Goal: Transaction & Acquisition: Purchase product/service

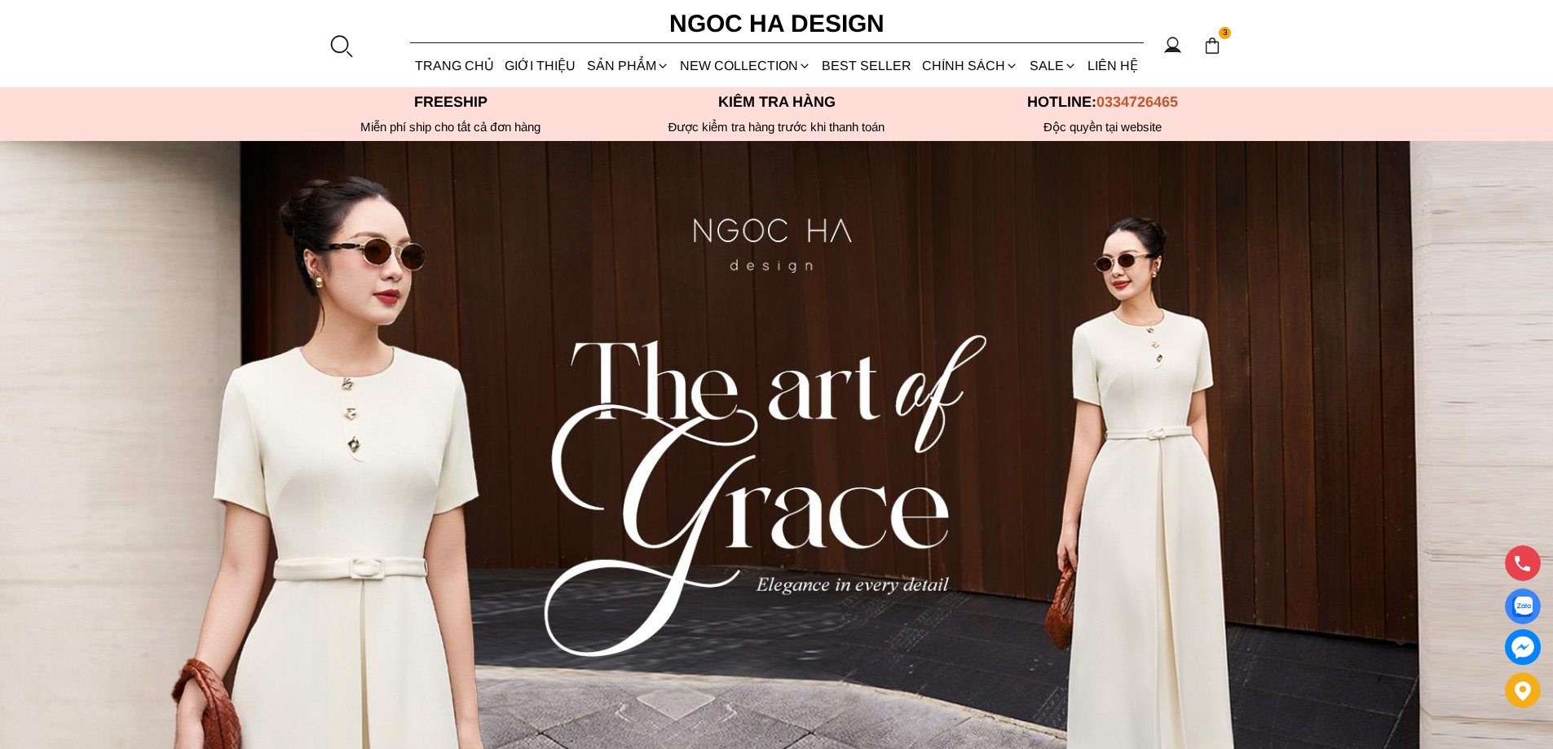
click at [341, 45] on div at bounding box center [341, 45] width 24 height 24
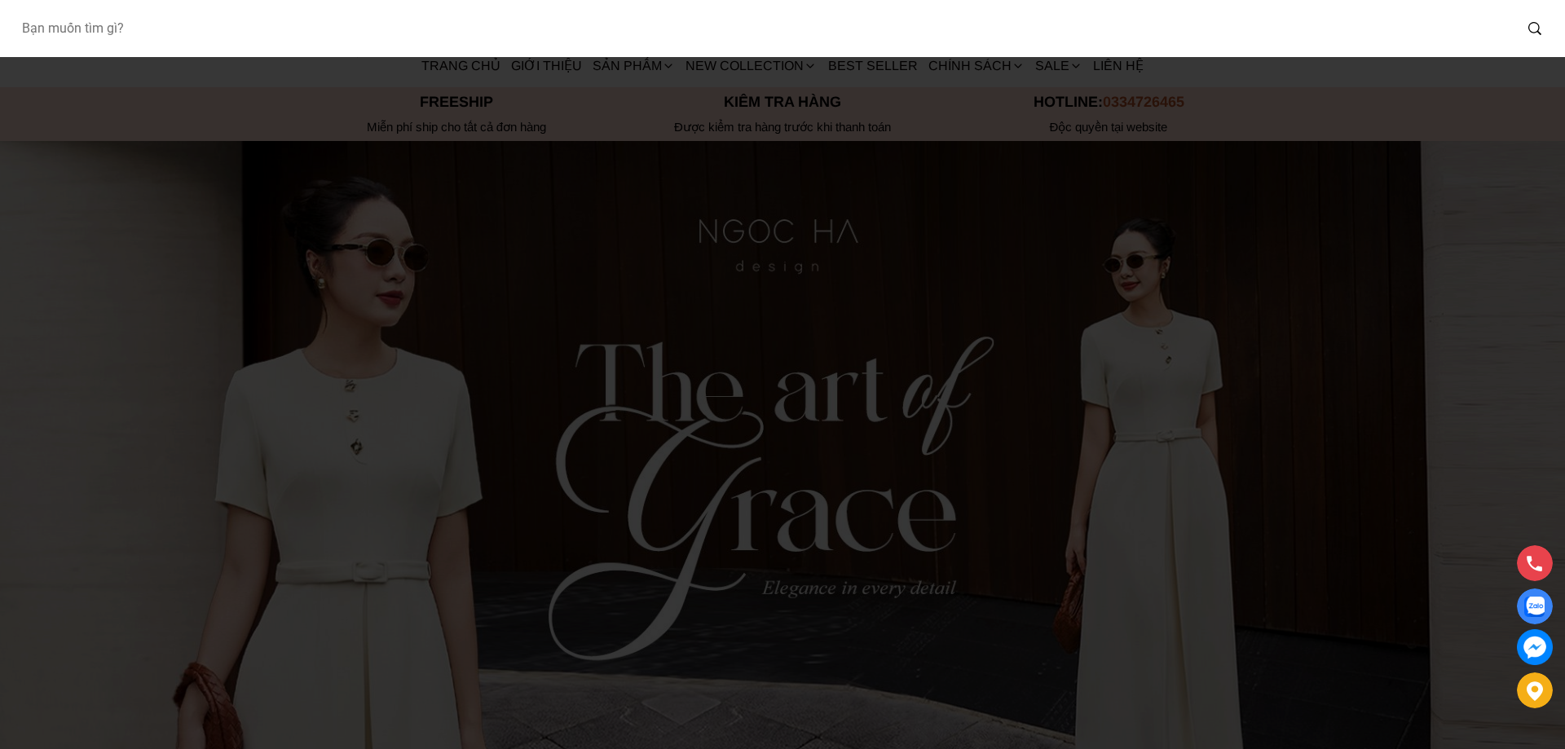
click at [250, 29] on input "Input search Bạn muốn tìm gì?" at bounding box center [760, 29] width 1505 height 38
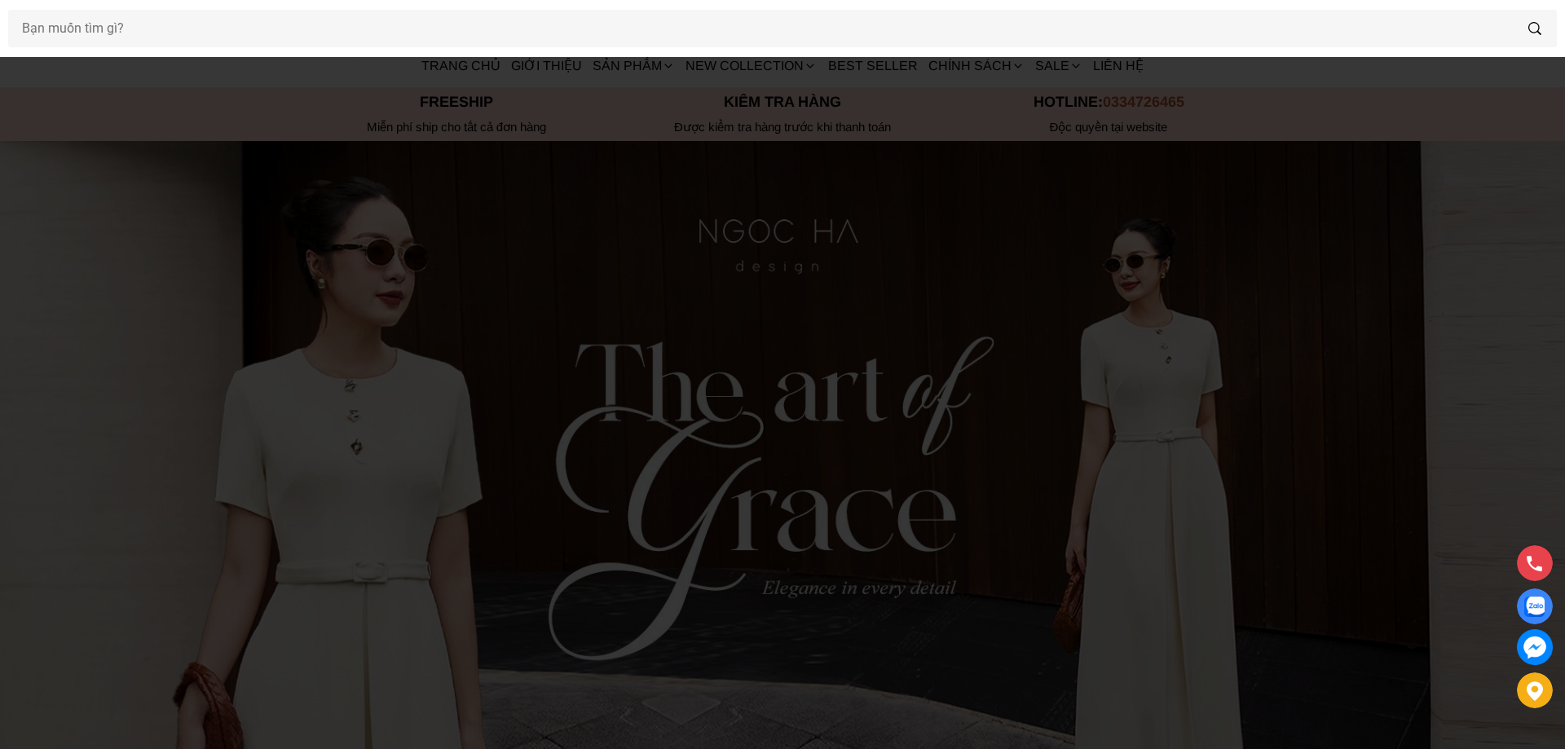
click at [682, 137] on div at bounding box center [782, 374] width 1565 height 749
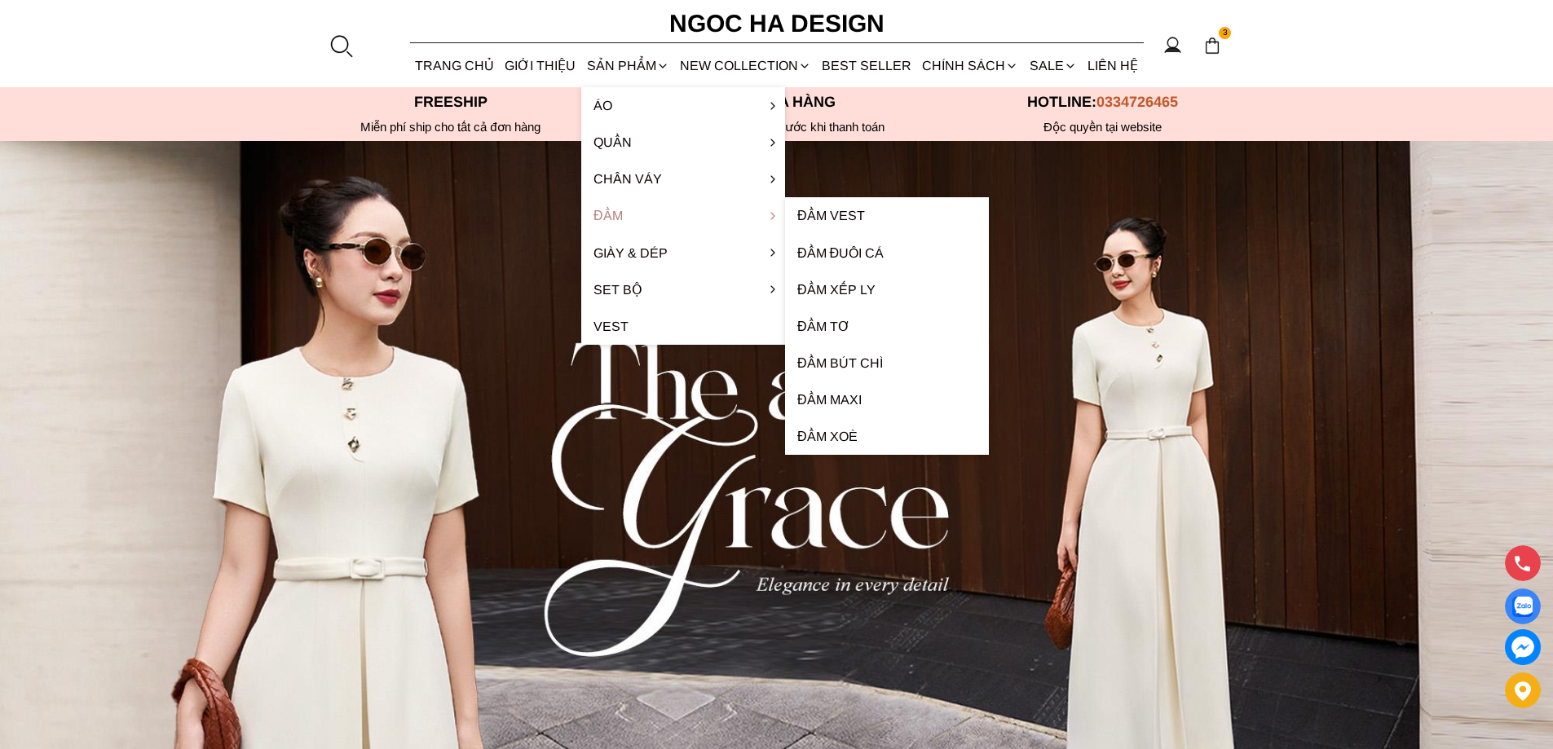
click at [643, 201] on link "Đầm" at bounding box center [683, 215] width 204 height 37
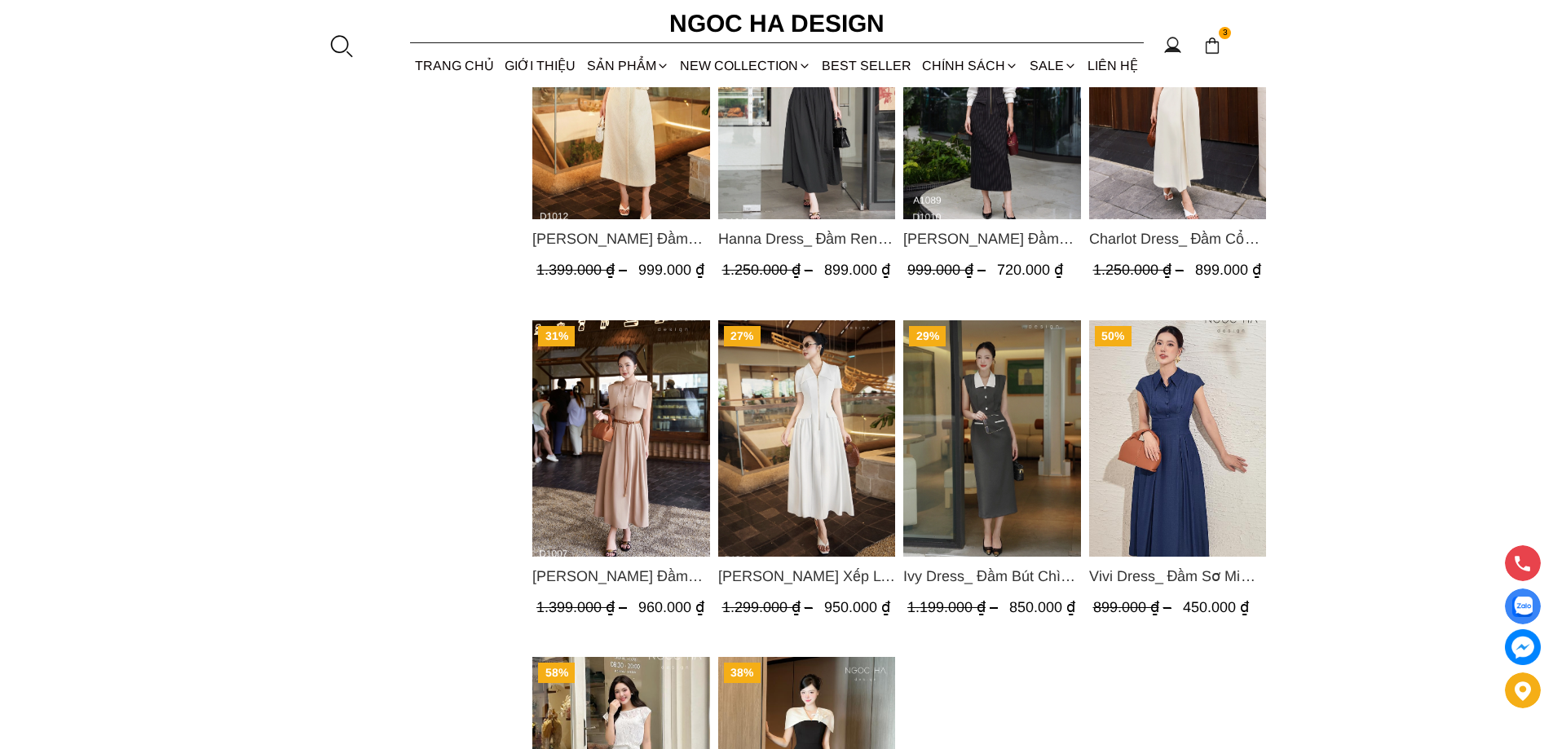
scroll to position [1304, 0]
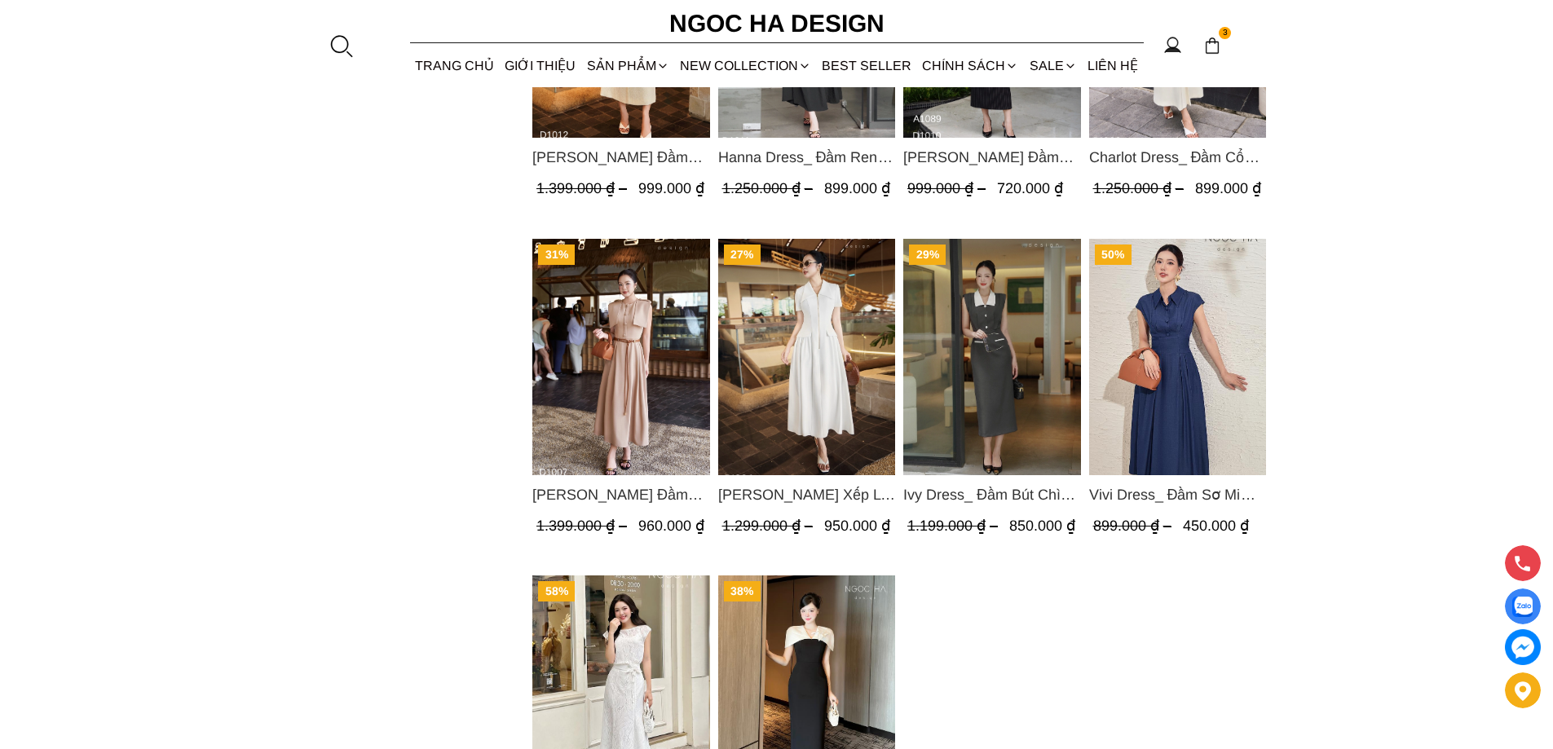
click at [1166, 388] on img "Product image - Vivi Dress_ Đầm Sơ Mi Rớt Vai Bò Lụa Màu Xanh D1000" at bounding box center [1177, 356] width 178 height 236
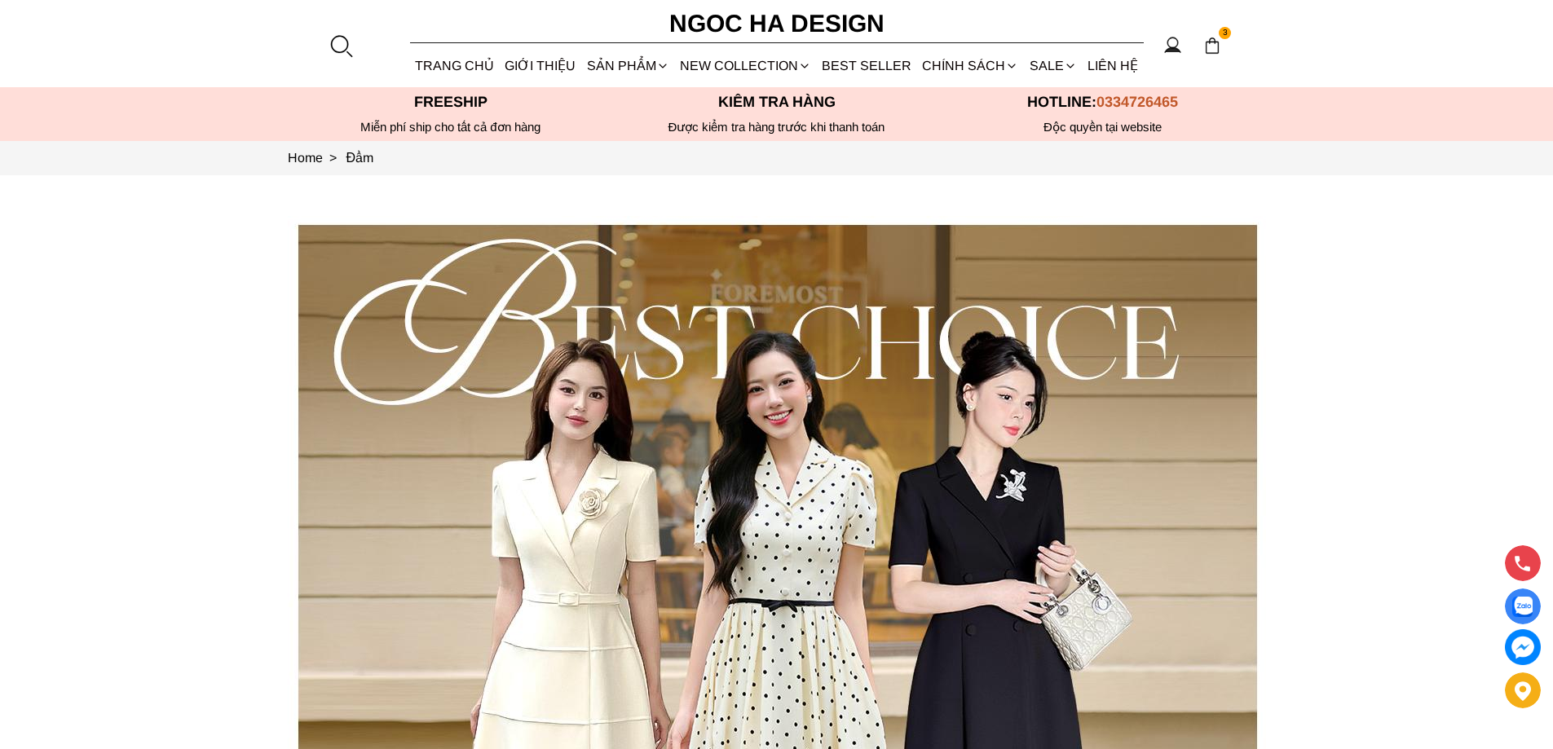
scroll to position [82, 0]
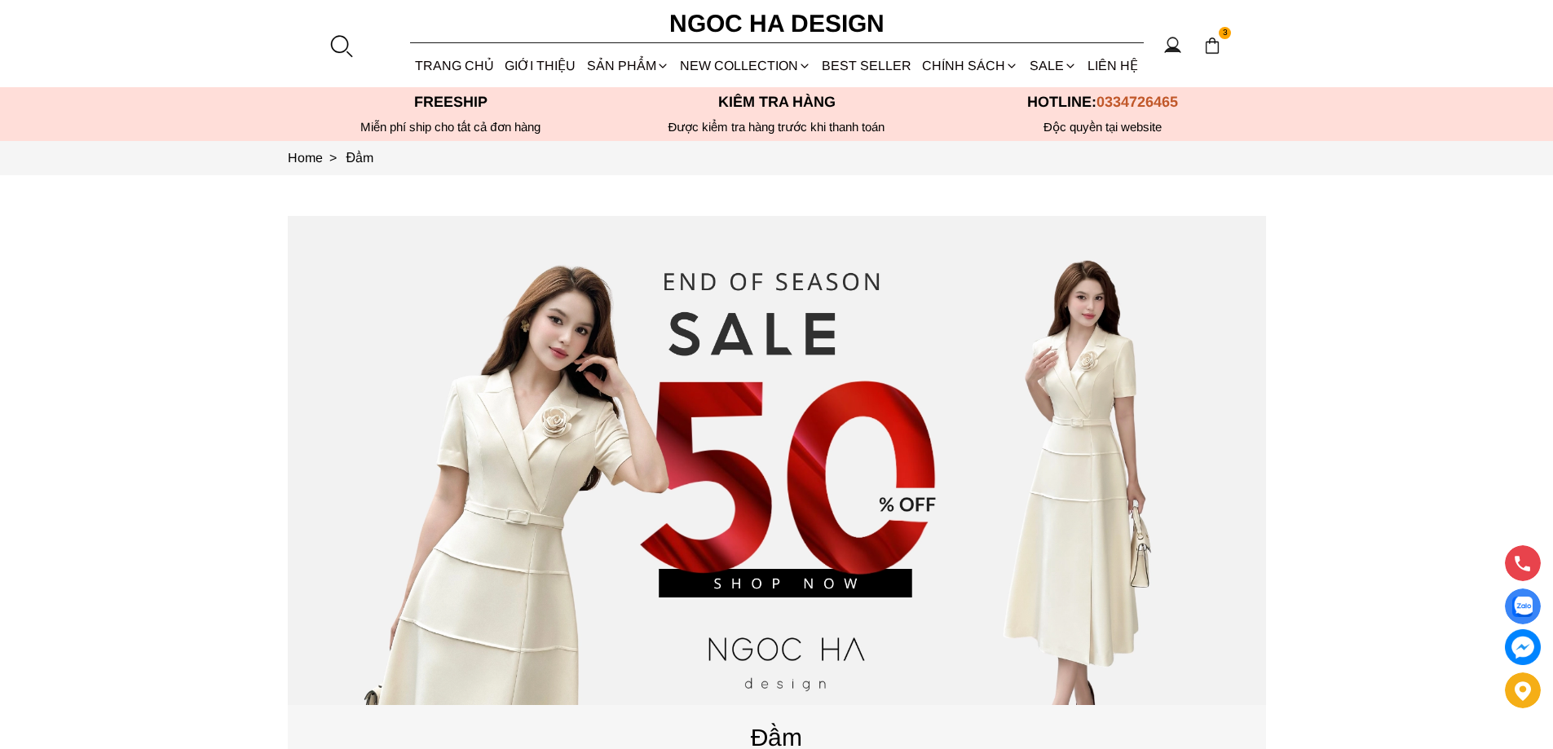
scroll to position [571, 0]
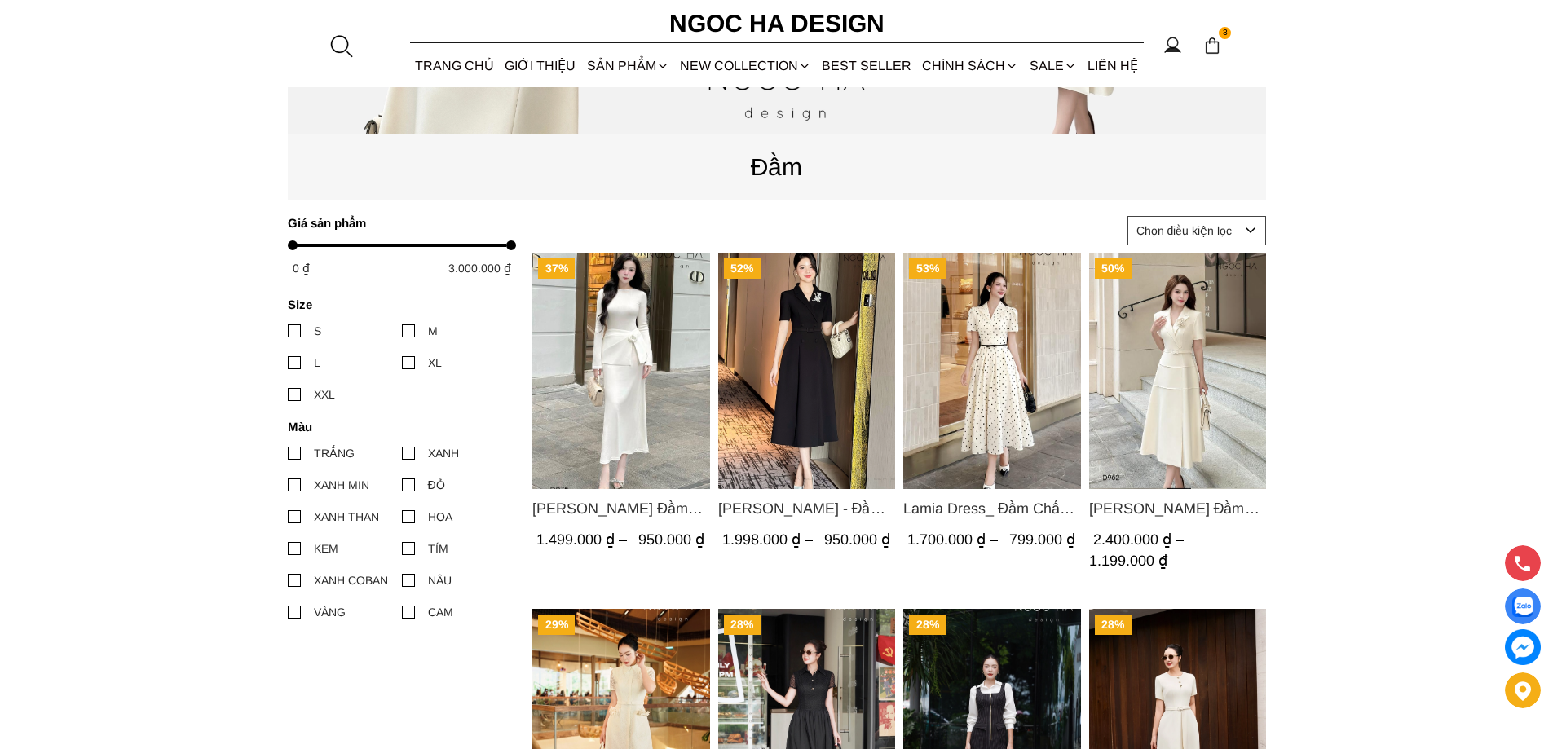
click at [591, 366] on img "Product image - Lisa Dress_ Đầm Thun Ôm Kết Hợp Chân Váy Choàng Hông D975" at bounding box center [621, 371] width 178 height 236
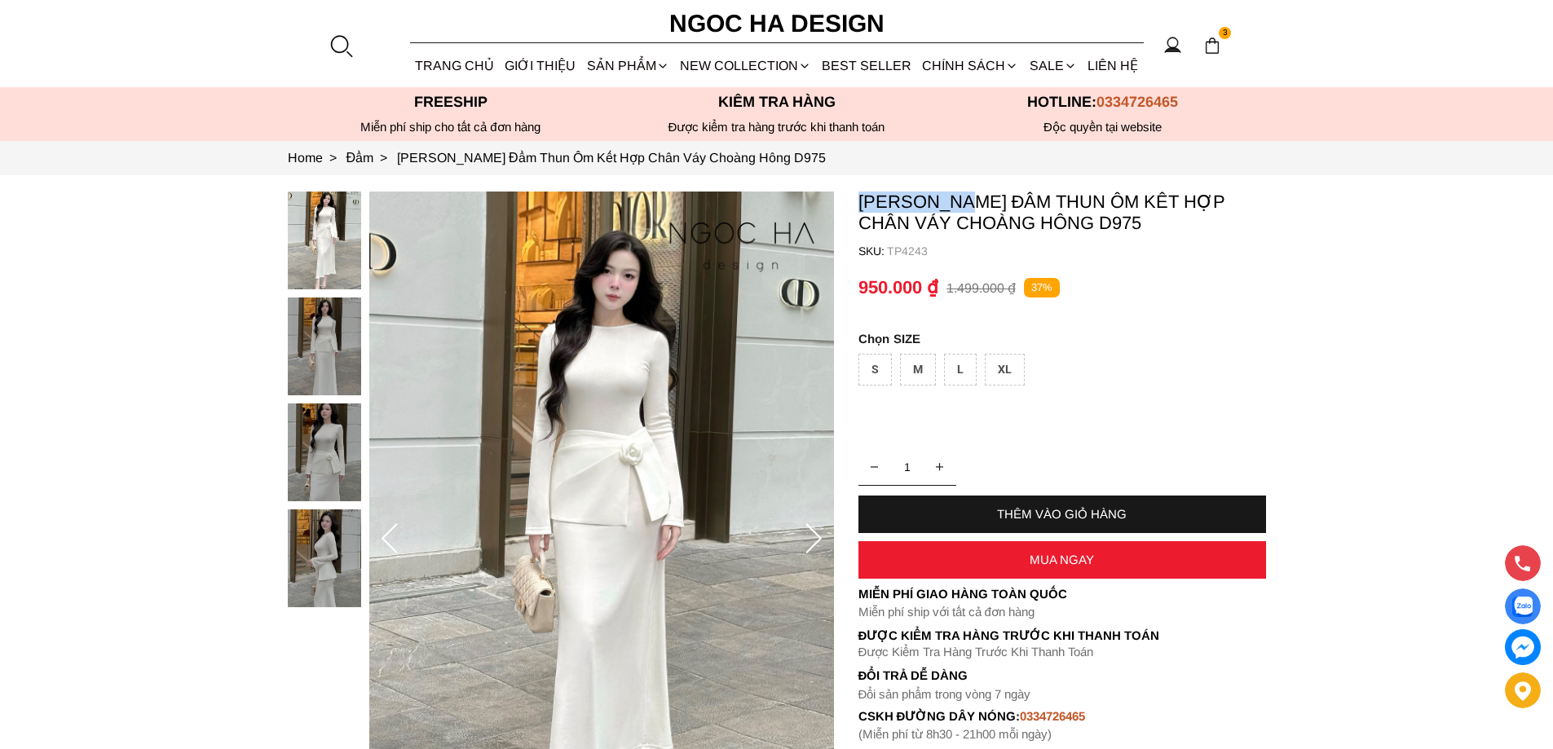
copy p "Lisa Dress"
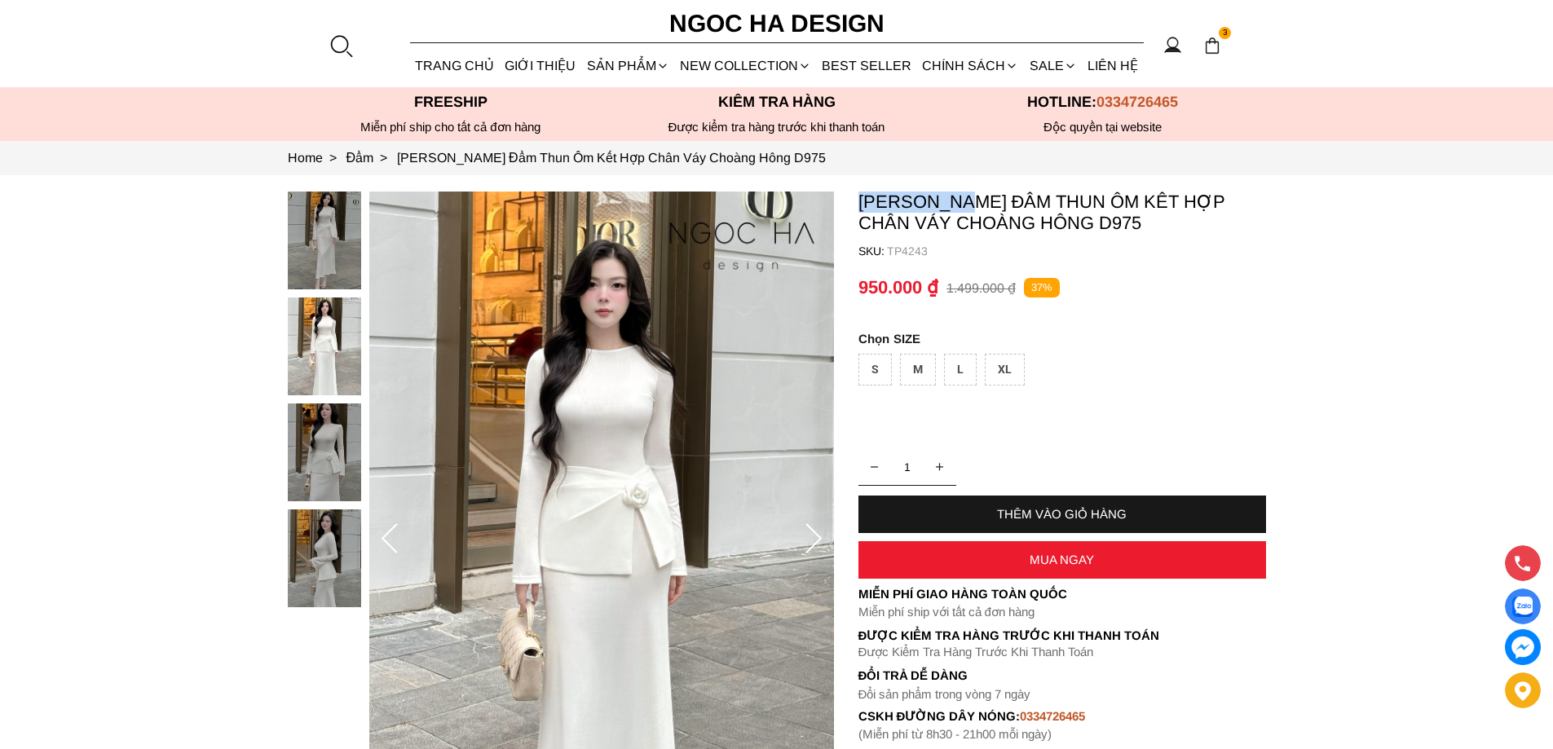
drag, startPoint x: 854, startPoint y: 196, endPoint x: 960, endPoint y: 201, distance: 106.1
click at [960, 201] on section "Lisa Dress_ Đầm Thun Ôm Kết Hợp Chân Váy Choàng Hông D975 SKU: TP4243 1 THÊM VÀ…" at bounding box center [776, 539] width 1553 height 729
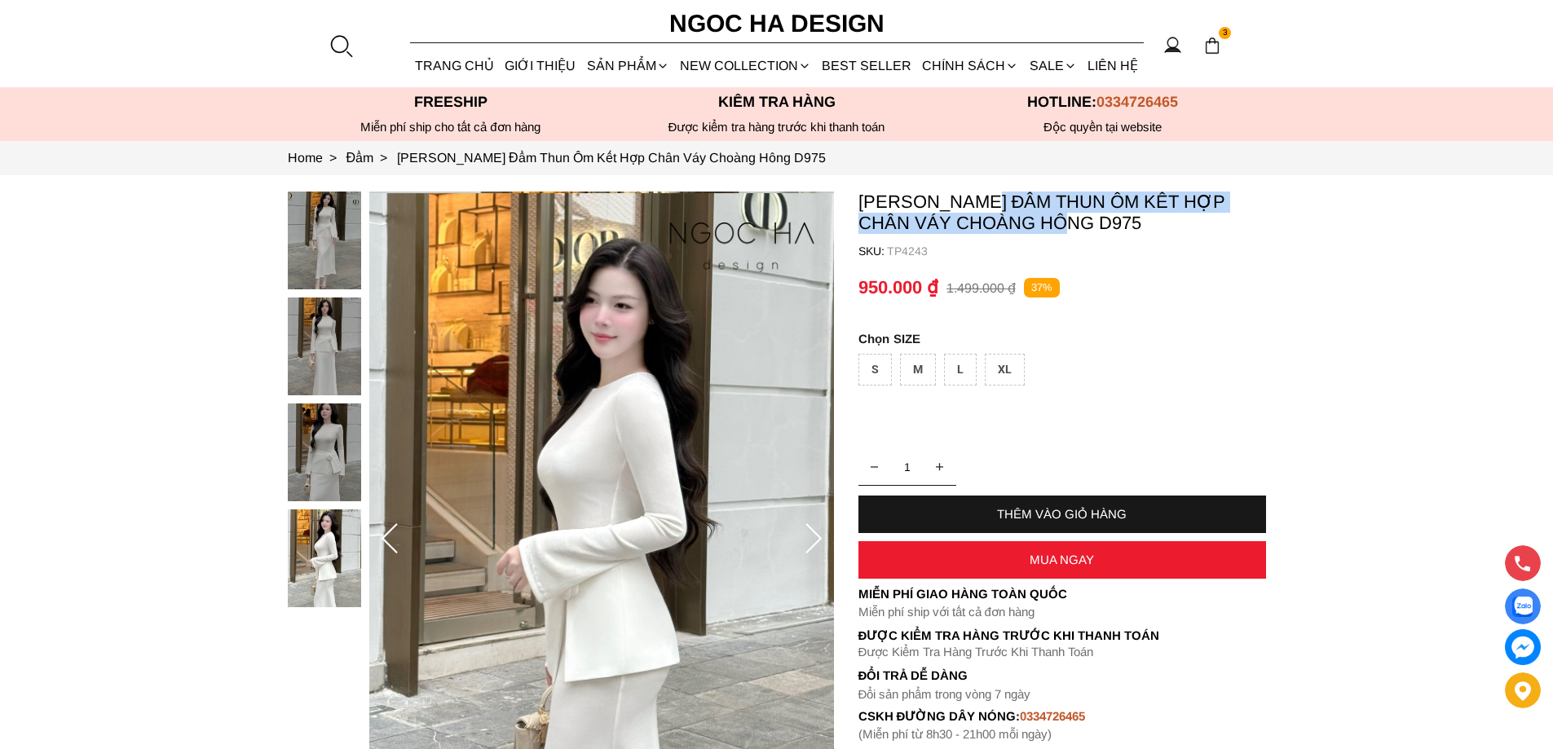
copy p "Đầm Thun Ôm Kết Hợp Chân Váy Choàng Hông"
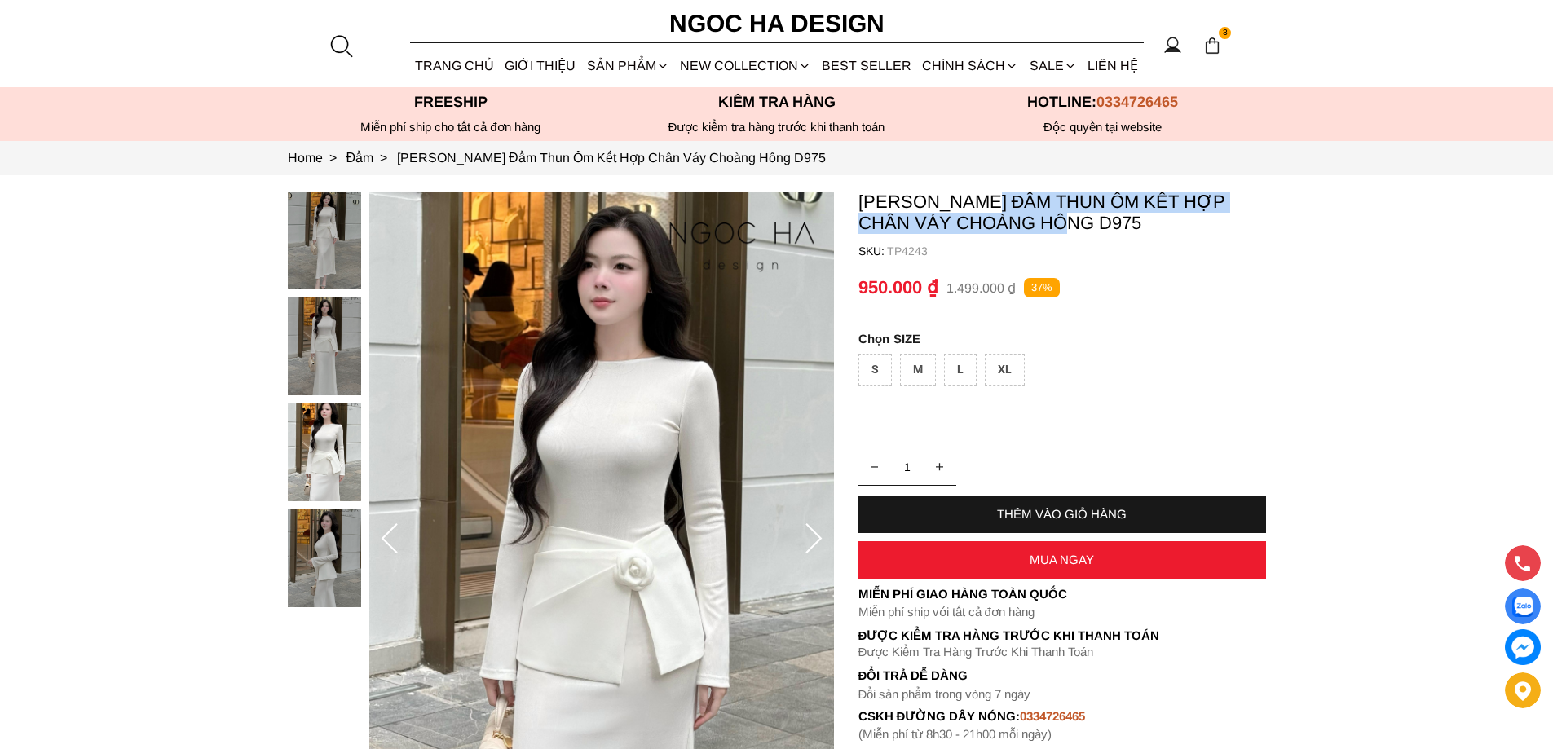
drag, startPoint x: 978, startPoint y: 196, endPoint x: 1031, endPoint y: 232, distance: 64.0
click at [1031, 232] on p "[PERSON_NAME] Đầm Thun Ôm Kết Hợp Chân Váy Choàng Hông D975" at bounding box center [1063, 213] width 408 height 42
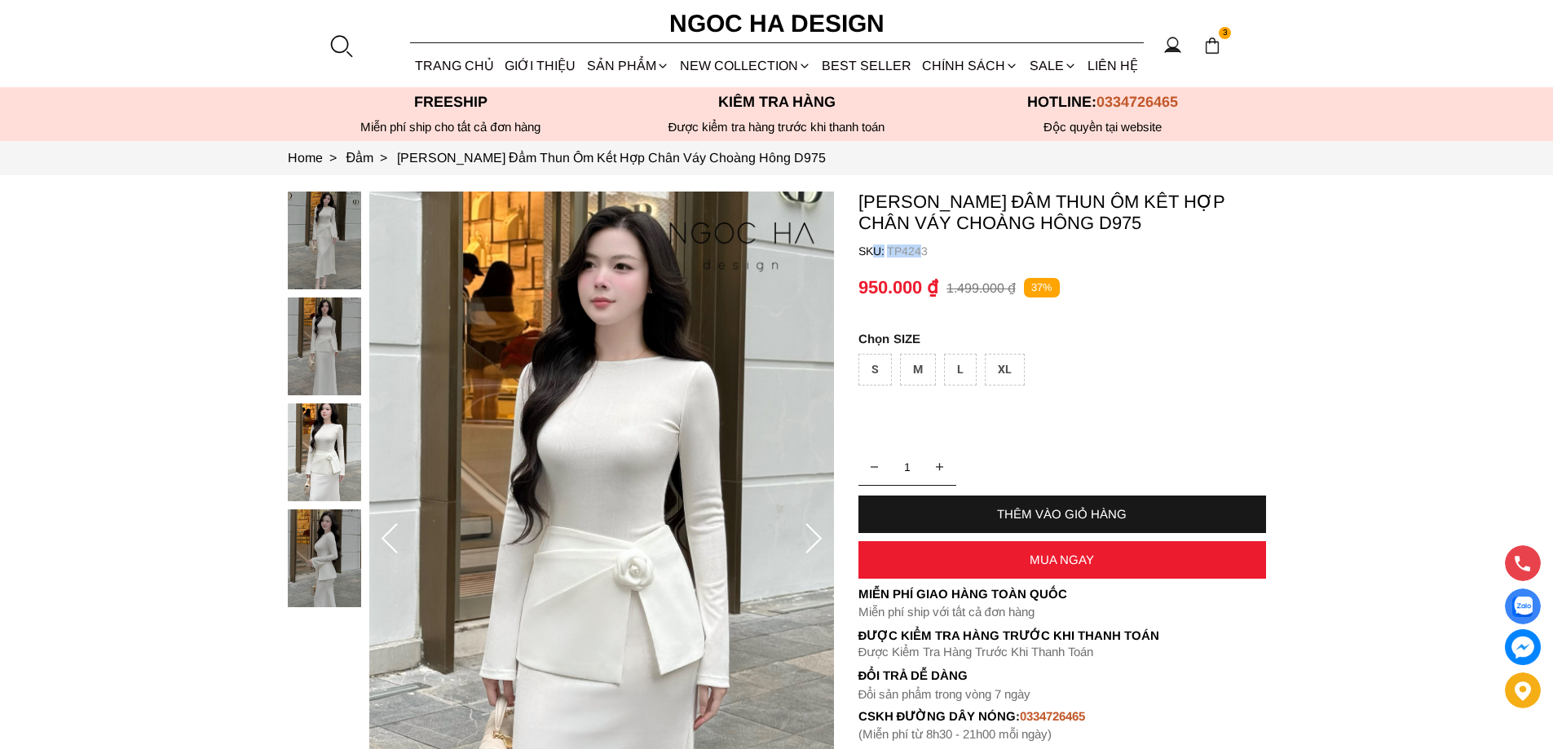
click at [870, 250] on container "Lisa Dress_ Đầm Thun Ôm Kết Hợp Chân Váy Choàng Hông D975 SKU: TP4243 1 THÊM VÀ…" at bounding box center [1063, 467] width 408 height 550
copy p "TP4243"
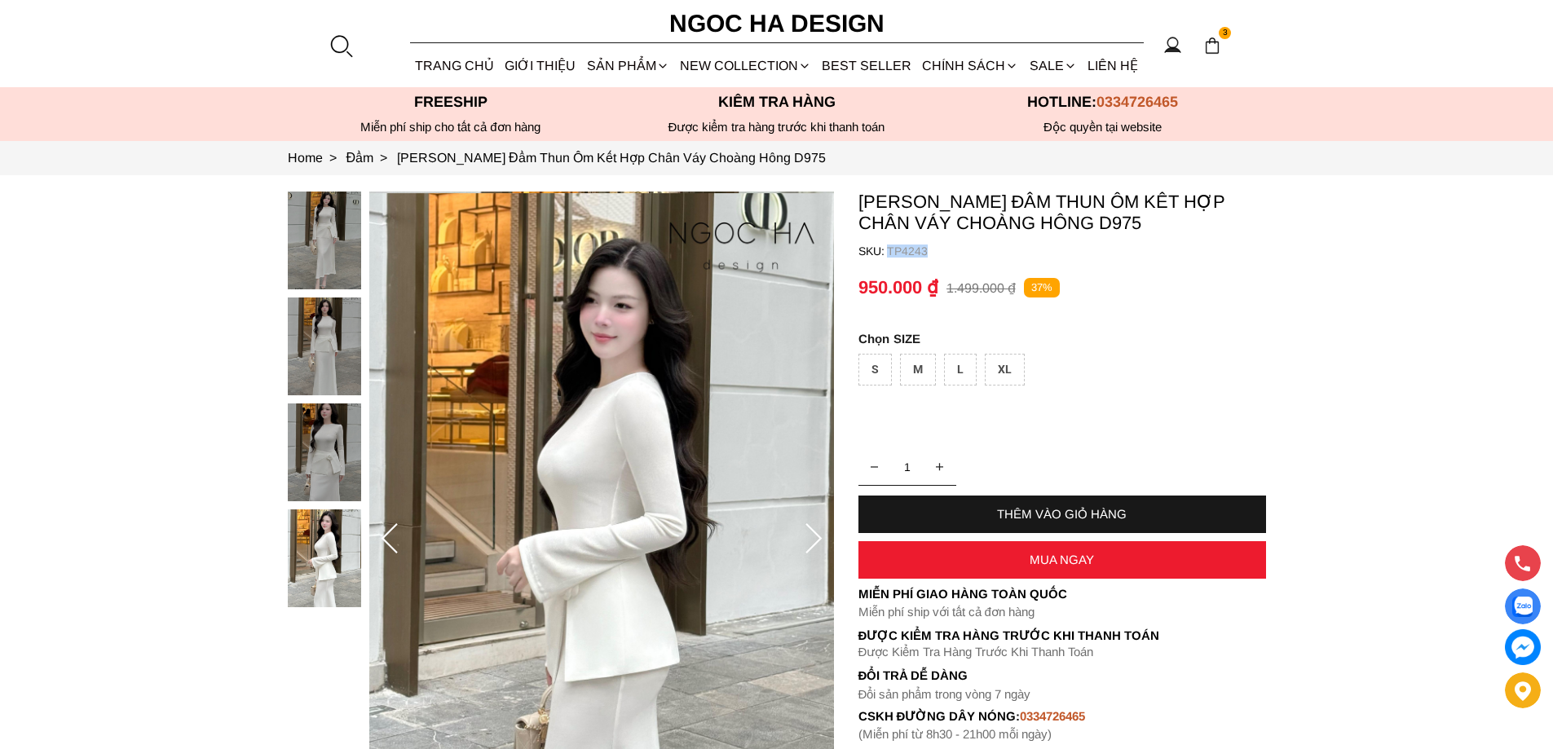
drag, startPoint x: 934, startPoint y: 253, endPoint x: 892, endPoint y: 250, distance: 41.7
click at [890, 250] on p "TP4243" at bounding box center [1076, 251] width 379 height 13
